Goal: Find specific page/section: Find specific page/section

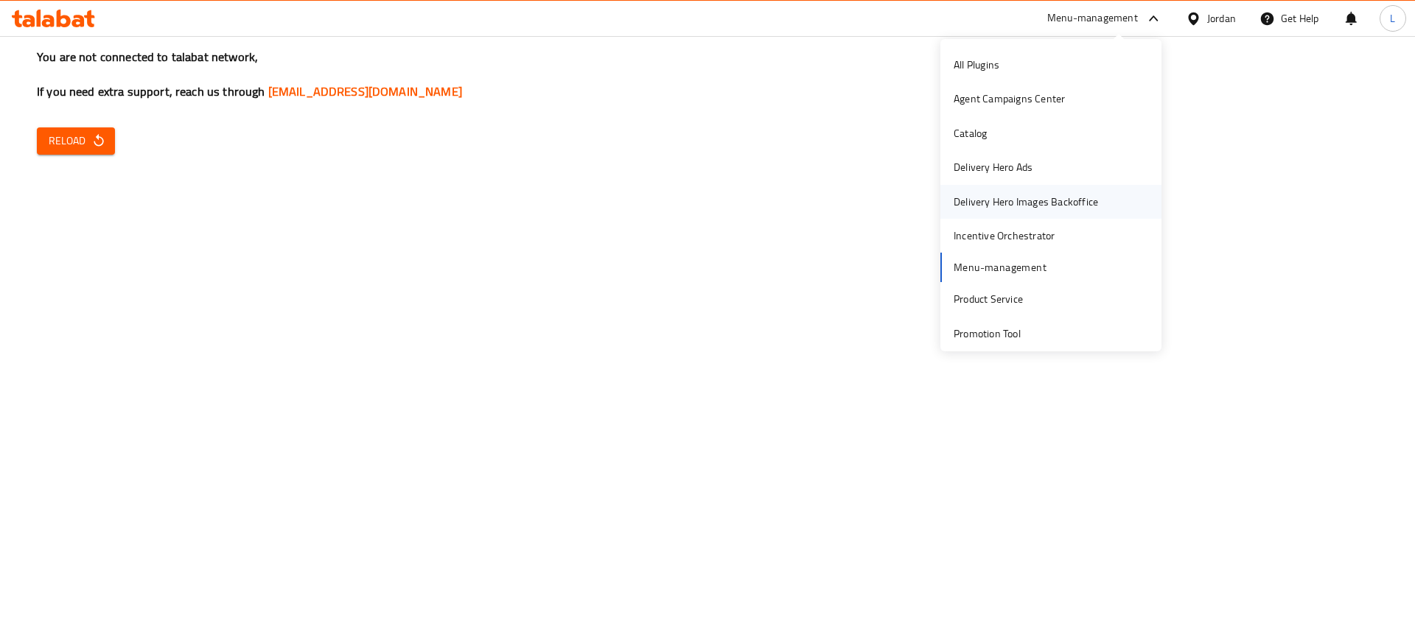
click at [999, 206] on div "Delivery Hero Images Backoffice" at bounding box center [1026, 202] width 144 height 16
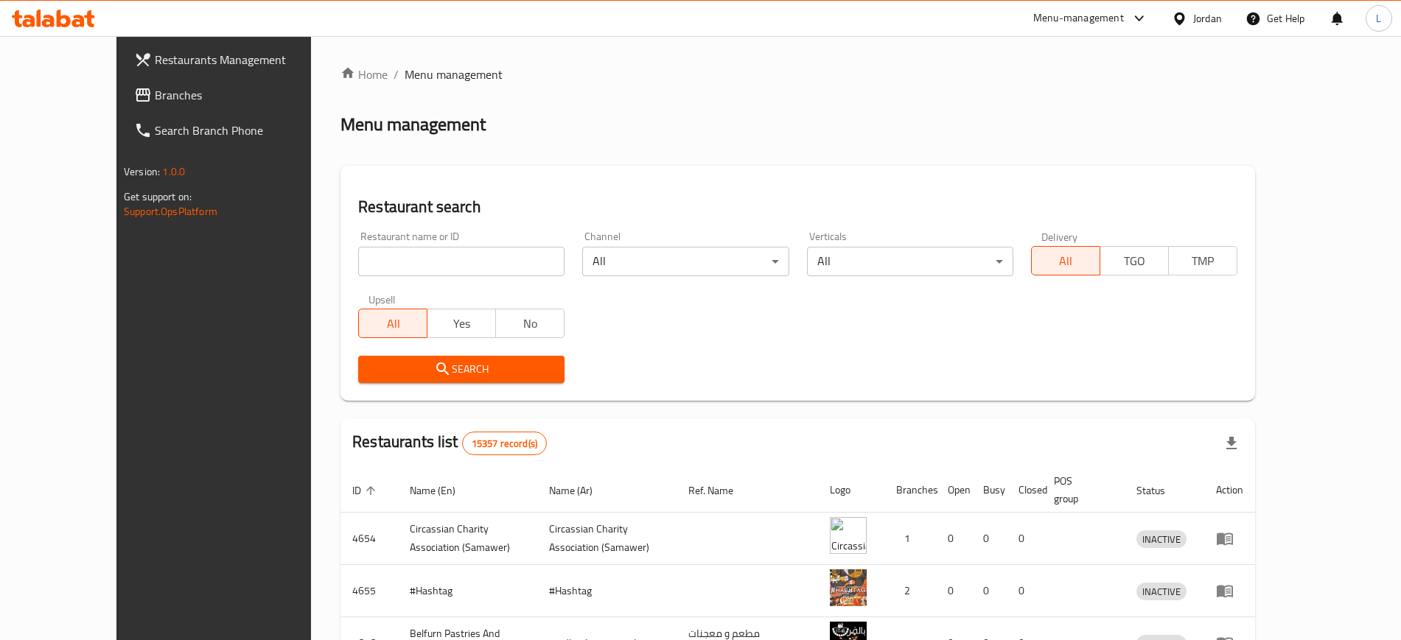
click at [410, 262] on input "search" at bounding box center [461, 261] width 206 height 29
type input "elite"
click at [380, 376] on span "Search" at bounding box center [461, 369] width 183 height 18
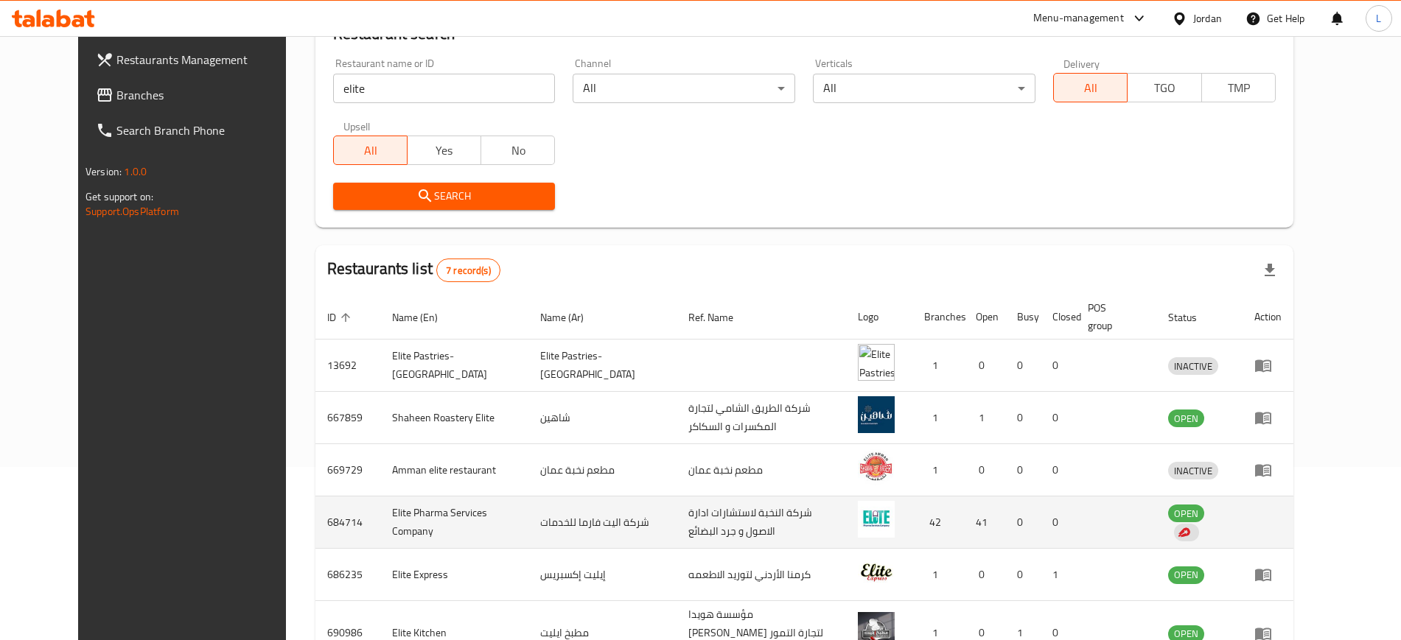
scroll to position [184, 0]
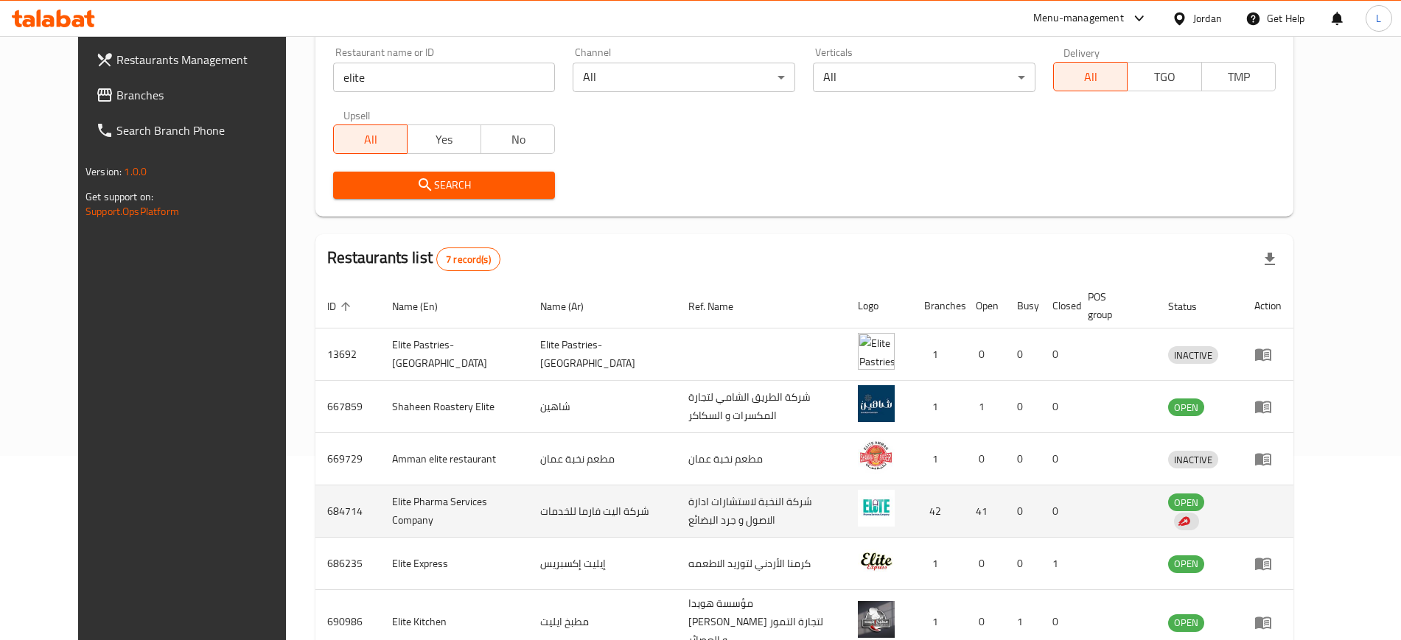
click at [402, 494] on td "Elite Pharma Services Company" at bounding box center [454, 512] width 148 height 52
copy td "Elite Pharma Services Company"
click at [315, 492] on td "684714" at bounding box center [347, 512] width 65 height 52
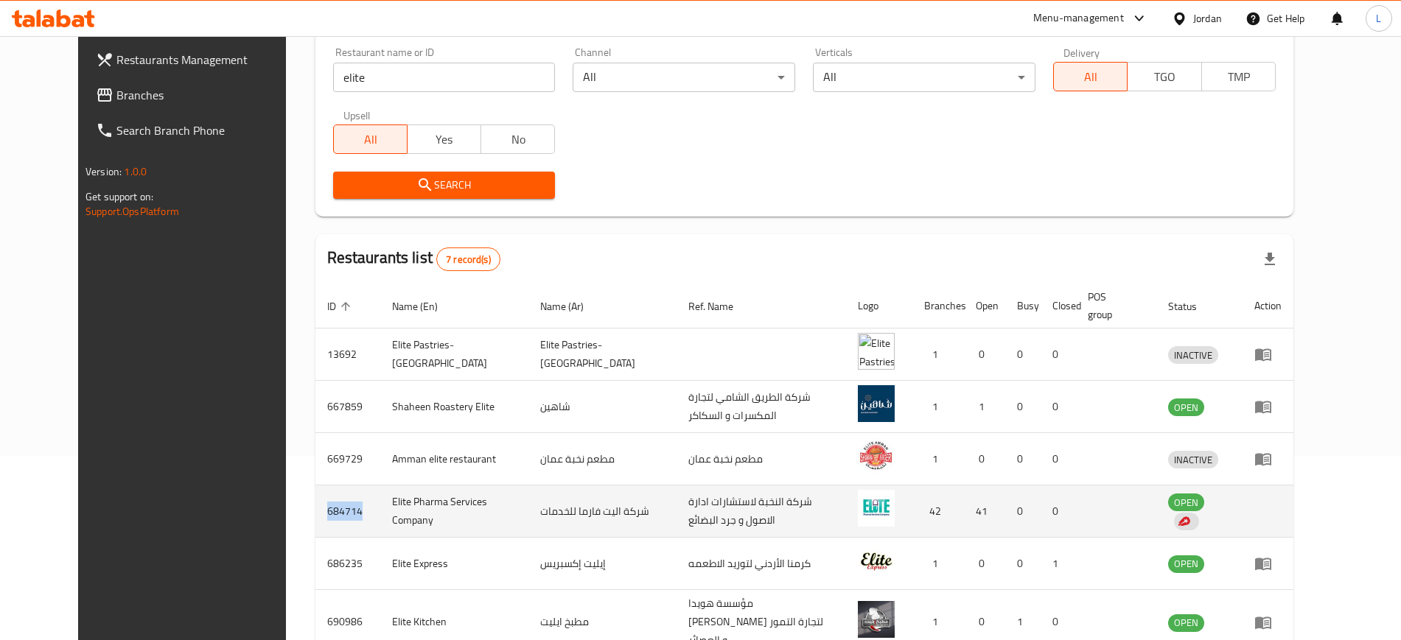
click at [315, 492] on td "684714" at bounding box center [347, 512] width 65 height 52
copy td "684714"
click at [380, 493] on td "Elite Pharma Services Company" at bounding box center [454, 512] width 148 height 52
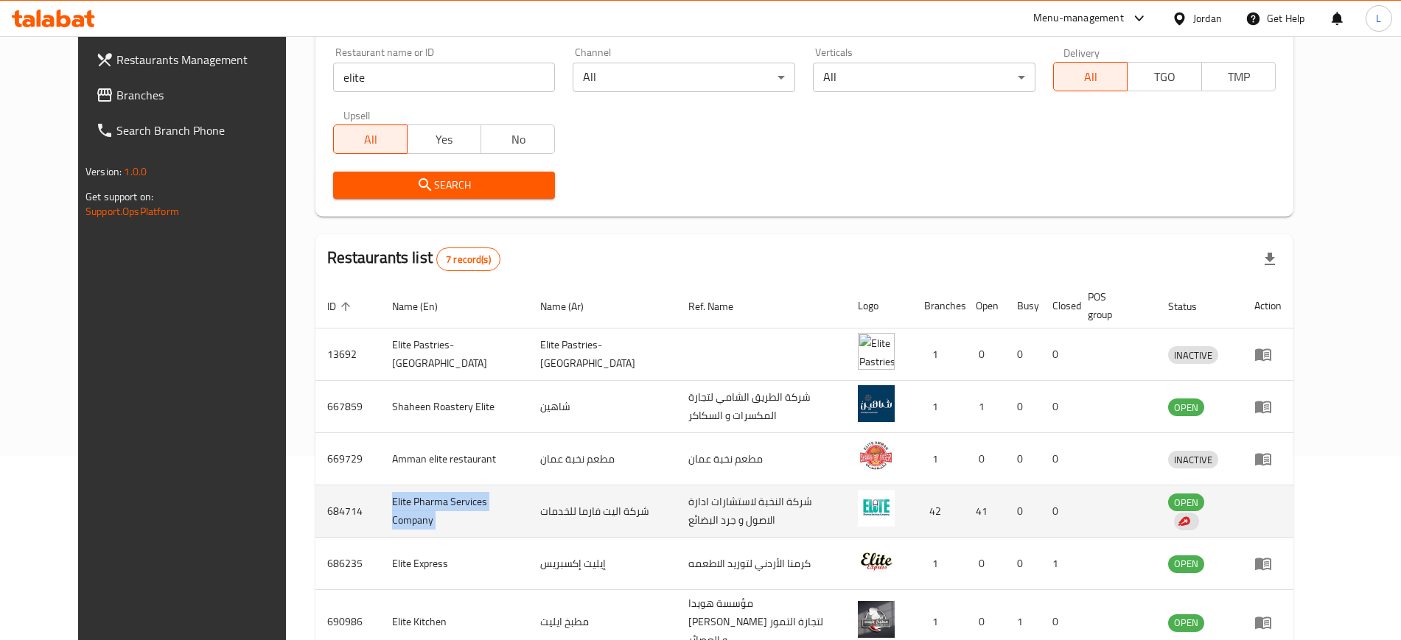
click at [380, 495] on td "Elite Pharma Services Company" at bounding box center [454, 512] width 148 height 52
drag, startPoint x: 357, startPoint y: 495, endPoint x: 341, endPoint y: 506, distance: 19.6
click at [380, 506] on td "Elite Pharma Services Company" at bounding box center [454, 512] width 148 height 52
copy td "Elite Pharma Services Company"
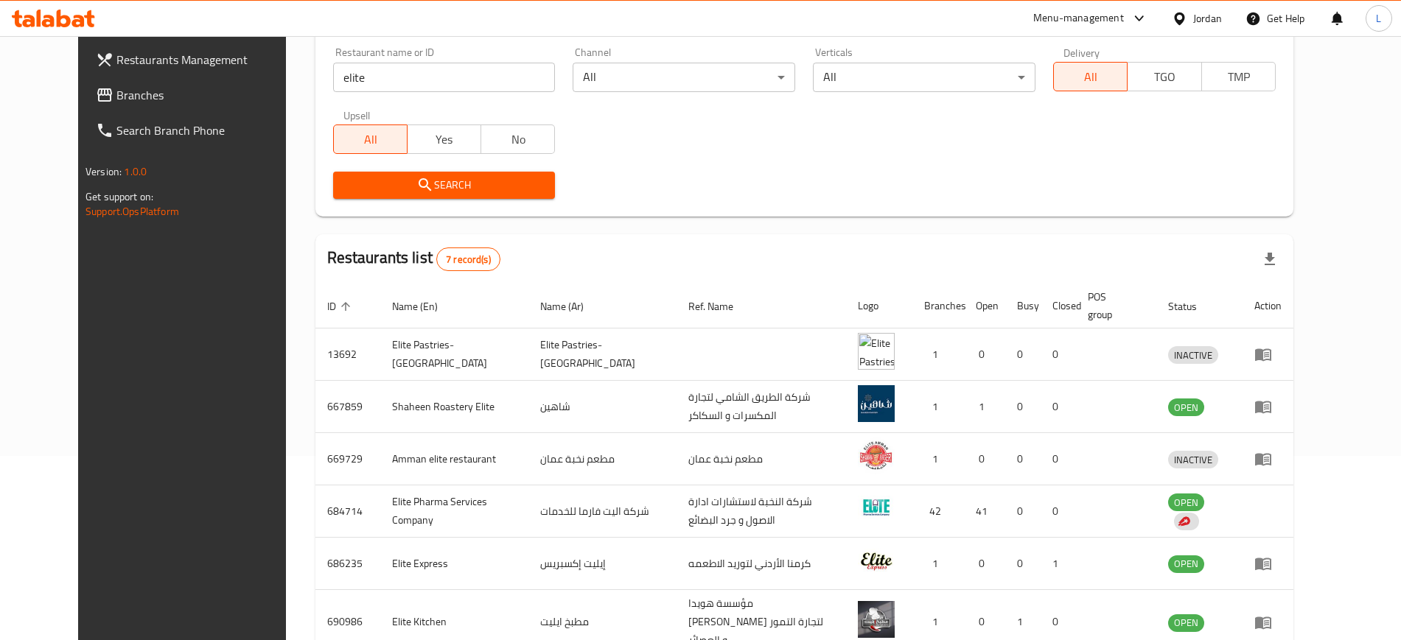
click at [1100, 16] on div "Menu-management" at bounding box center [1078, 19] width 91 height 18
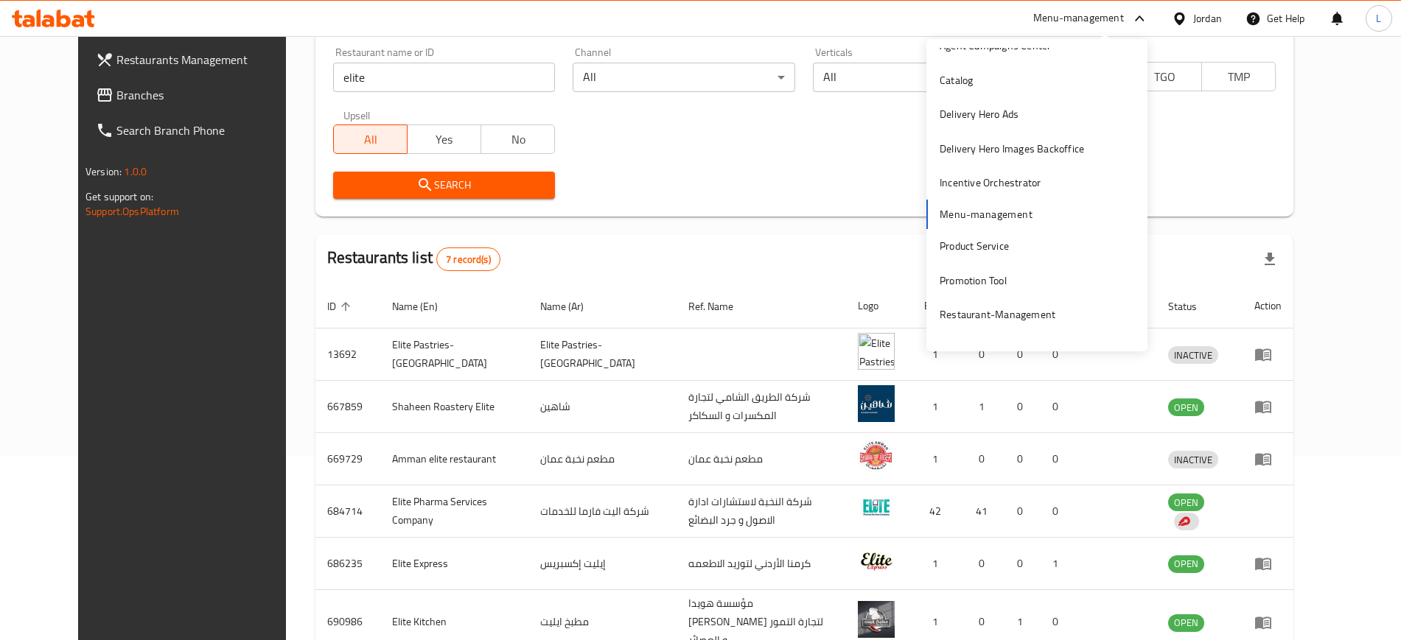
scroll to position [77, 0]
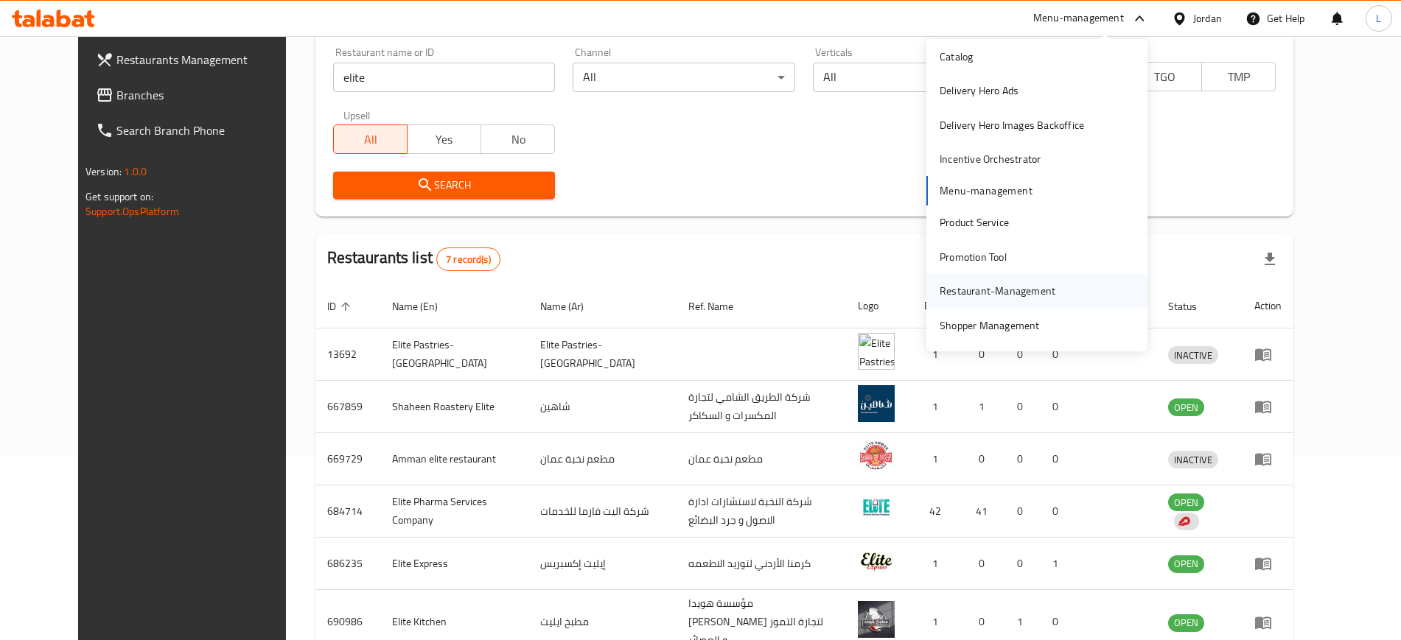
click at [957, 293] on div "Restaurant-Management" at bounding box center [998, 291] width 116 height 16
